Goal: Information Seeking & Learning: Learn about a topic

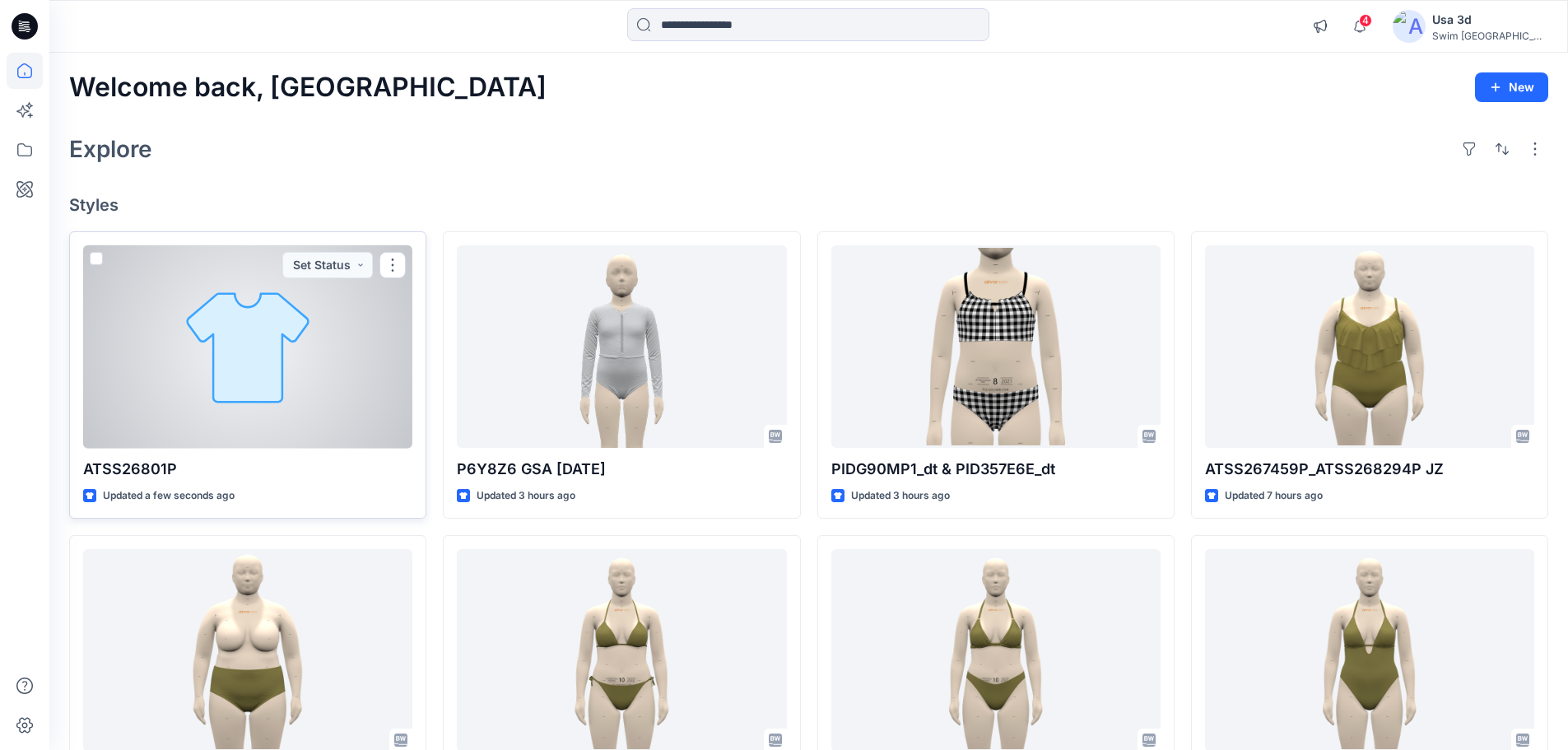
click at [224, 385] on div at bounding box center [248, 347] width 329 height 203
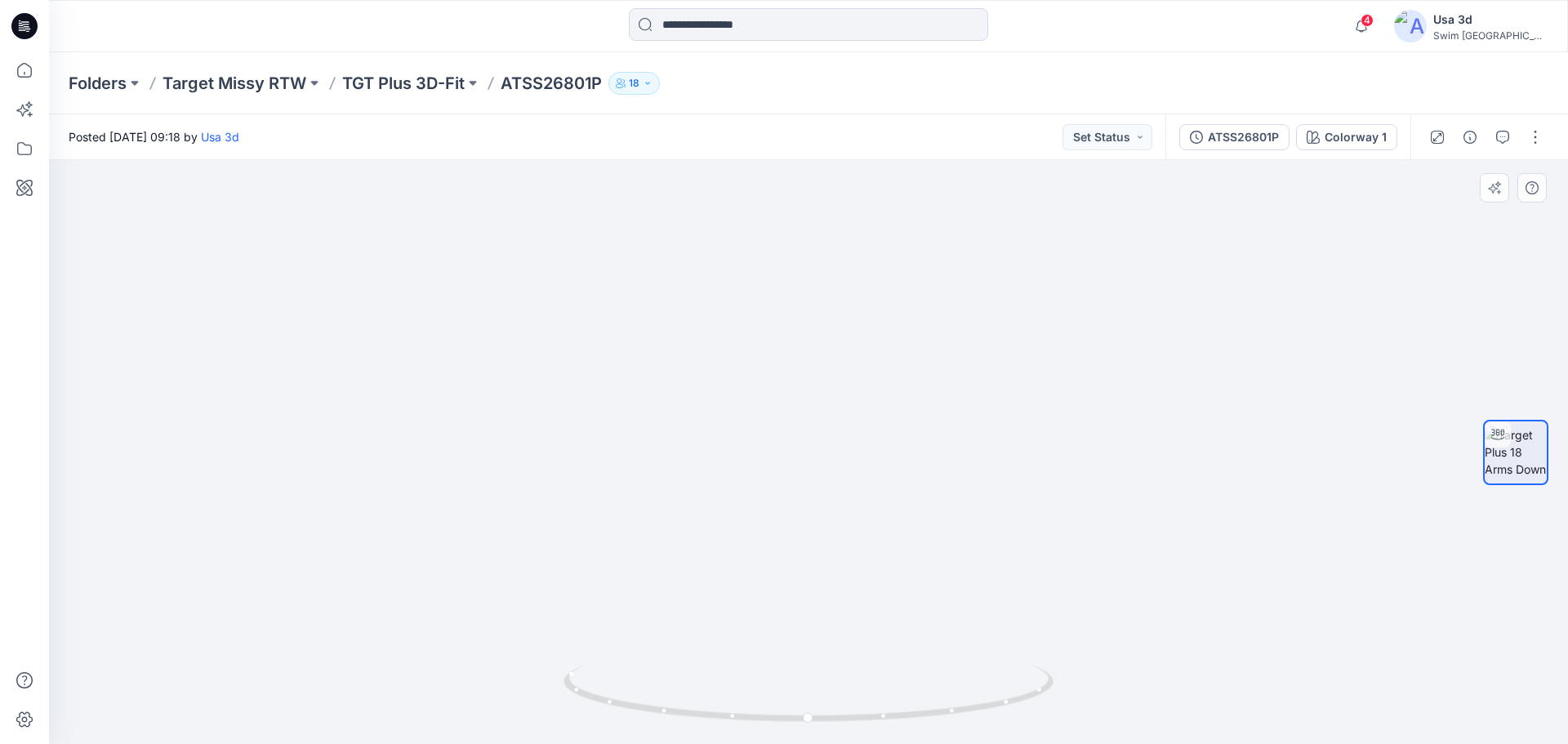
drag, startPoint x: 849, startPoint y: 522, endPoint x: 845, endPoint y: 172, distance: 350.0
click at [845, 172] on img at bounding box center [808, 259] width 610 height 971
drag, startPoint x: 386, startPoint y: 458, endPoint x: 436, endPoint y: 459, distance: 50.0
click at [436, 459] on div at bounding box center [808, 452] width 1518 height 584
drag, startPoint x: 774, startPoint y: 394, endPoint x: 1031, endPoint y: 409, distance: 257.4
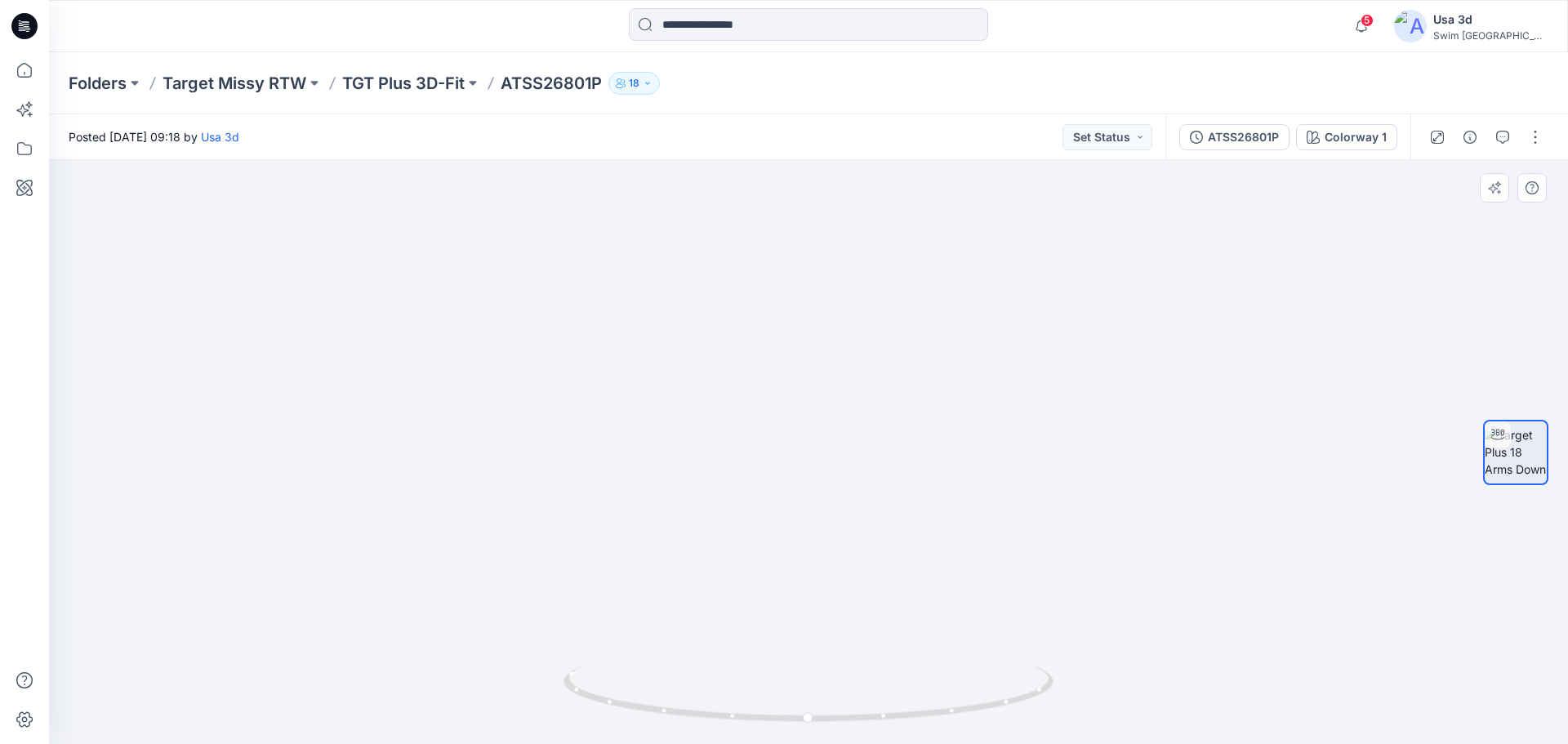
click at [1031, 409] on img at bounding box center [808, 266] width 610 height 955
click at [1246, 138] on div "ATSS26801P" at bounding box center [1242, 138] width 71 height 18
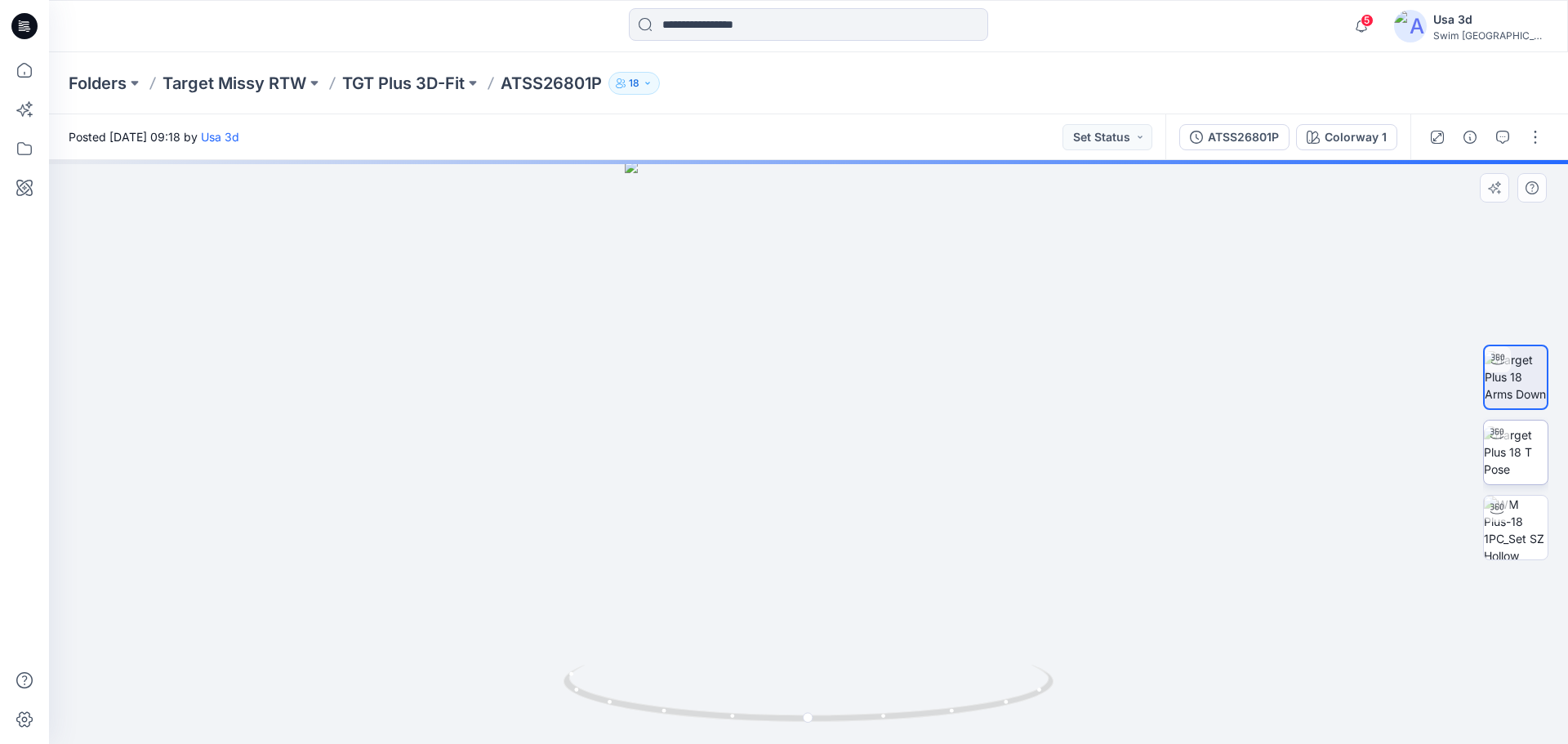
click at [1523, 453] on img at bounding box center [1515, 452] width 63 height 51
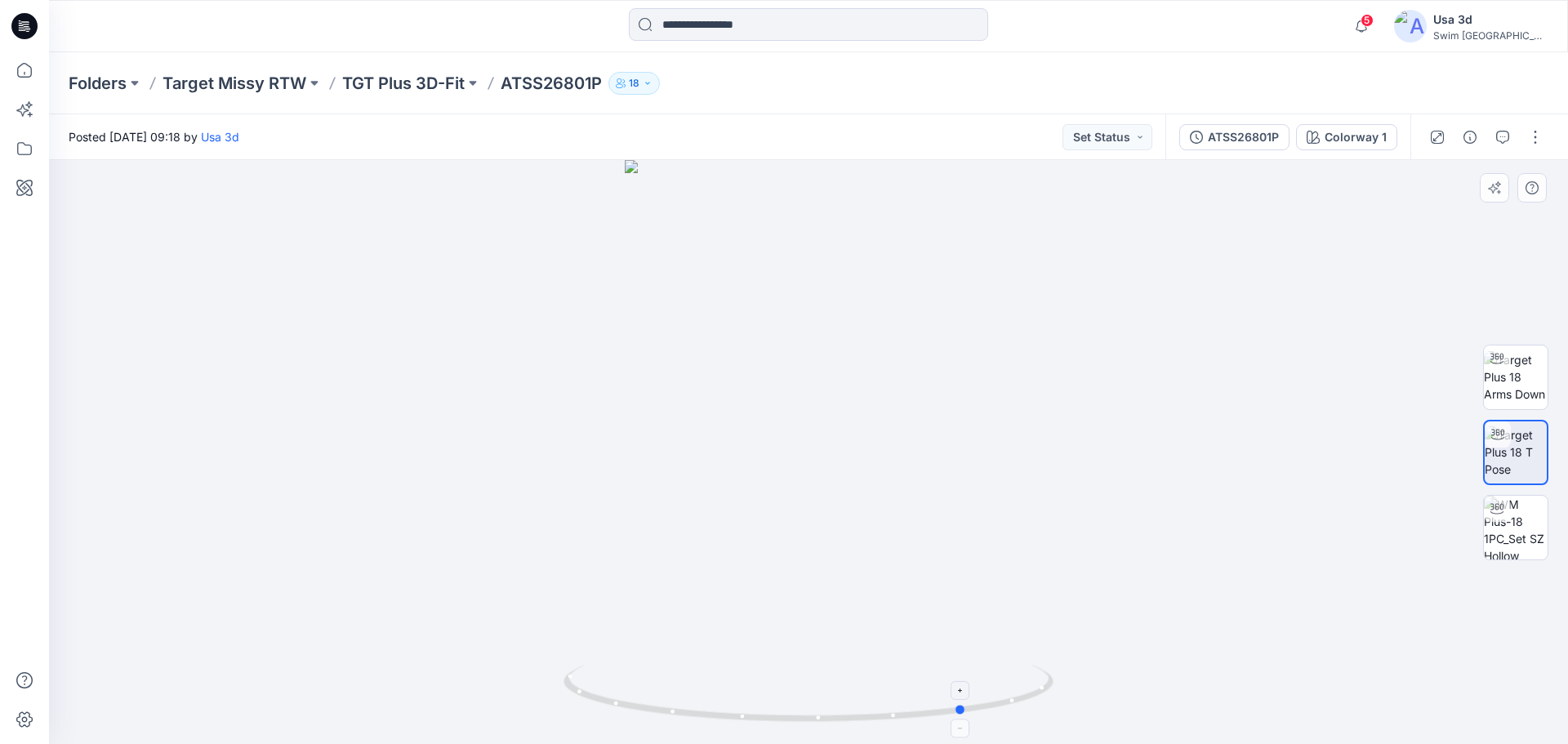
drag, startPoint x: 839, startPoint y: 707, endPoint x: 997, endPoint y: 709, distance: 158.0
click at [997, 709] on icon at bounding box center [810, 695] width 494 height 61
drag, startPoint x: 830, startPoint y: 563, endPoint x: 838, endPoint y: 228, distance: 335.1
click at [838, 228] on img at bounding box center [808, 297] width 562 height 894
drag, startPoint x: 767, startPoint y: 591, endPoint x: 780, endPoint y: 325, distance: 266.3
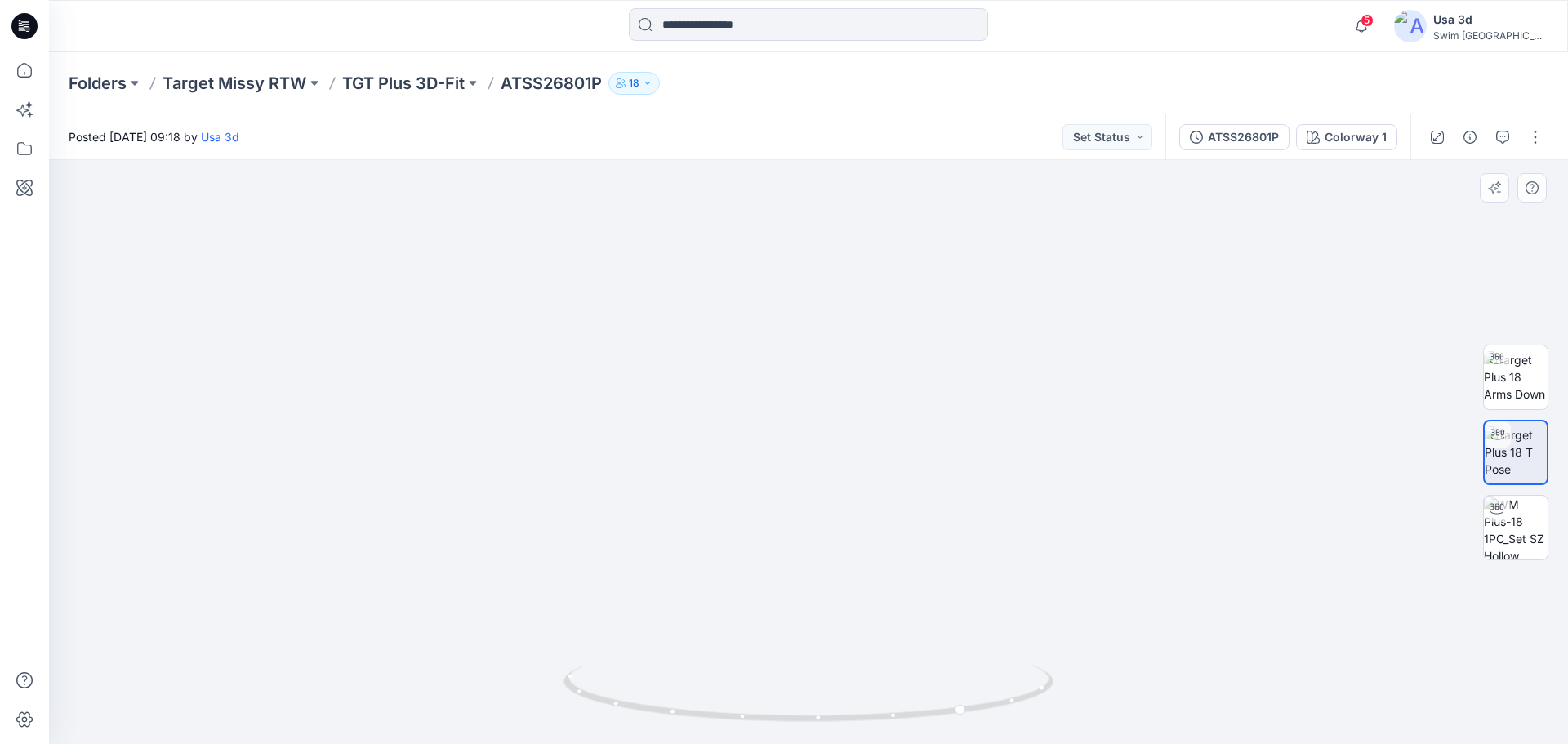
click at [780, 325] on img at bounding box center [808, 259] width 610 height 971
drag, startPoint x: 697, startPoint y: 616, endPoint x: 964, endPoint y: 623, distance: 267.1
click at [964, 623] on img at bounding box center [808, 263] width 610 height 961
drag, startPoint x: 876, startPoint y: 730, endPoint x: 977, endPoint y: 722, distance: 101.3
click at [977, 722] on div at bounding box center [808, 703] width 490 height 82
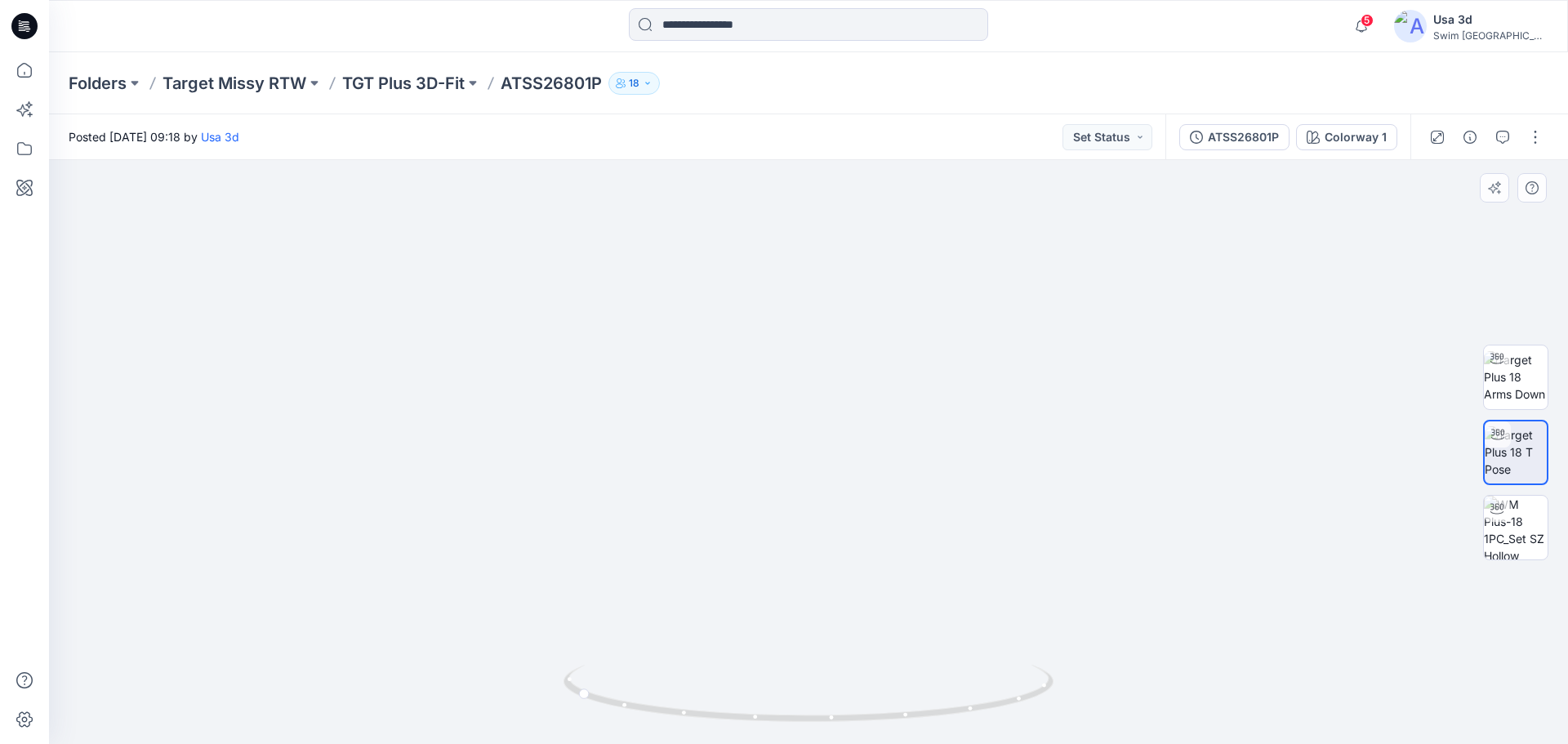
drag, startPoint x: 844, startPoint y: 463, endPoint x: 849, endPoint y: 355, distance: 108.1
click at [849, 356] on img at bounding box center [808, 259] width 610 height 971
